Goal: Navigation & Orientation: Go to known website

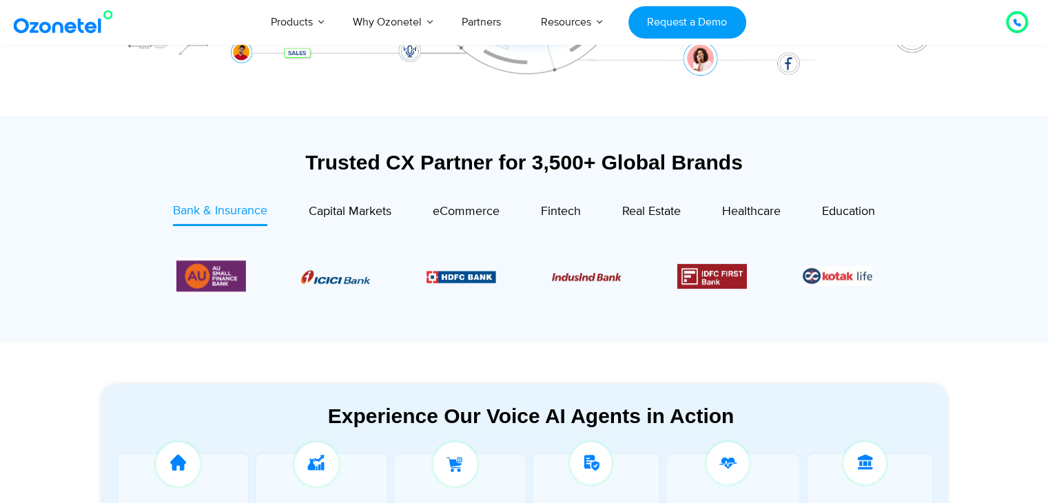
scroll to position [429, 0]
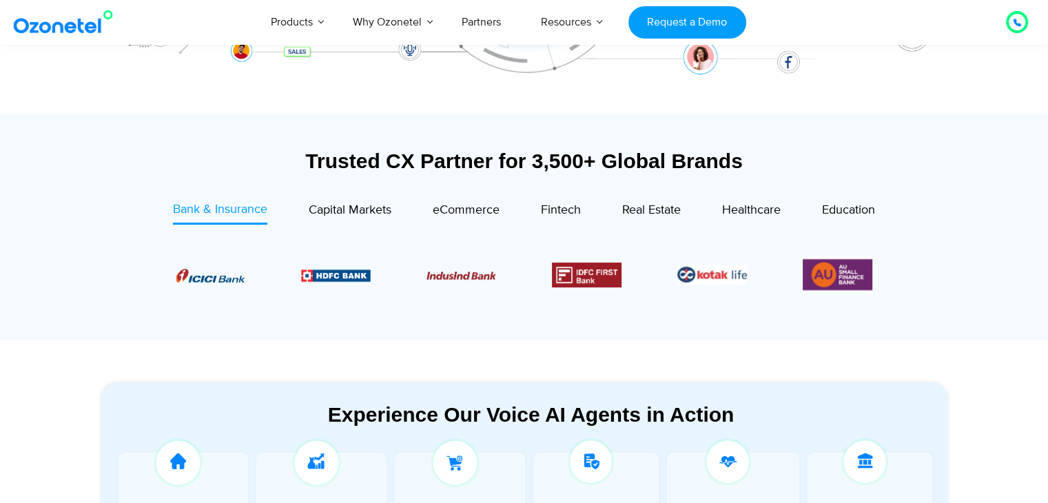
click at [80, 26] on img at bounding box center [66, 22] width 112 height 25
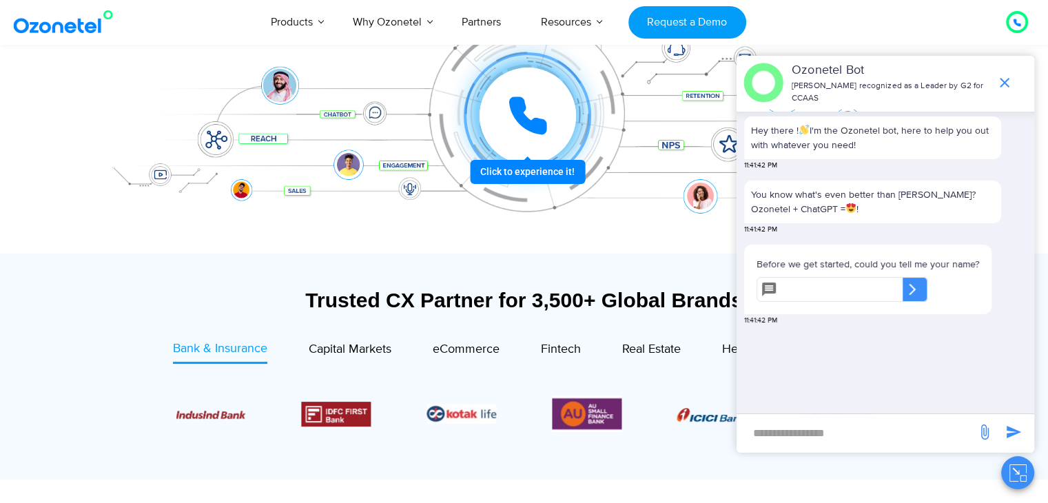
scroll to position [291, 0]
